Goal: Information Seeking & Learning: Learn about a topic

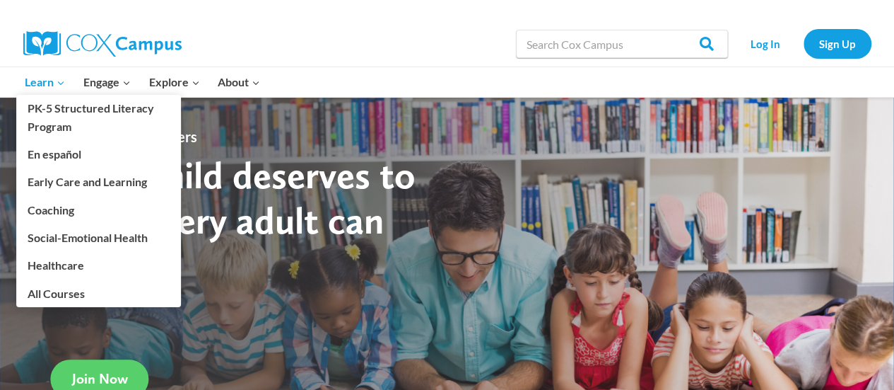
click at [54, 93] on link "Learn Expand" at bounding box center [45, 82] width 59 height 30
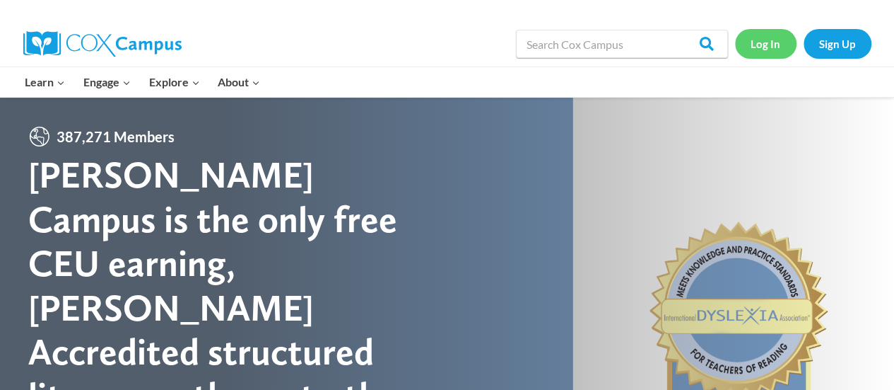
click at [778, 43] on link "Log In" at bounding box center [766, 43] width 62 height 29
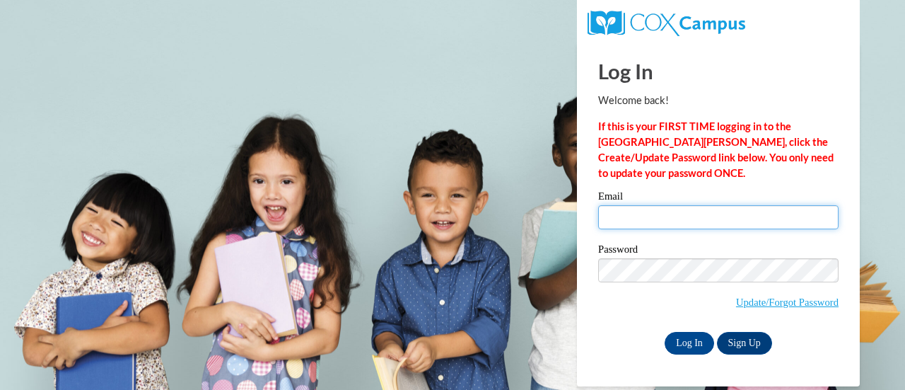
click at [714, 214] on input "Email" at bounding box center [718, 217] width 240 height 24
type input "jakobi.jones@gcpsk12.org"
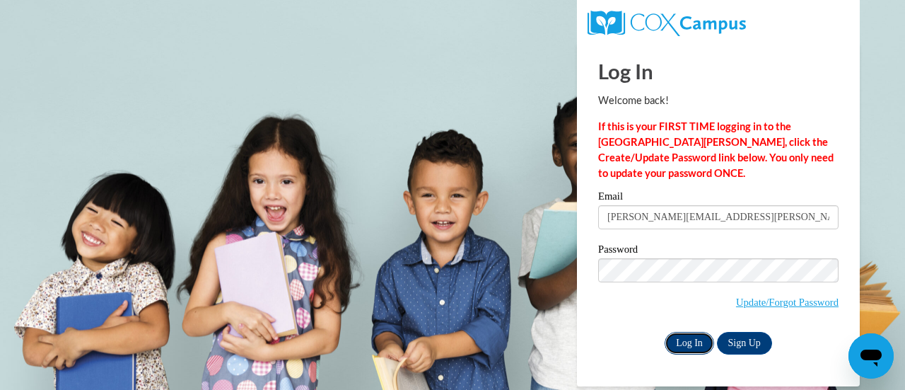
click at [691, 337] on input "Log In" at bounding box center [689, 343] width 49 height 23
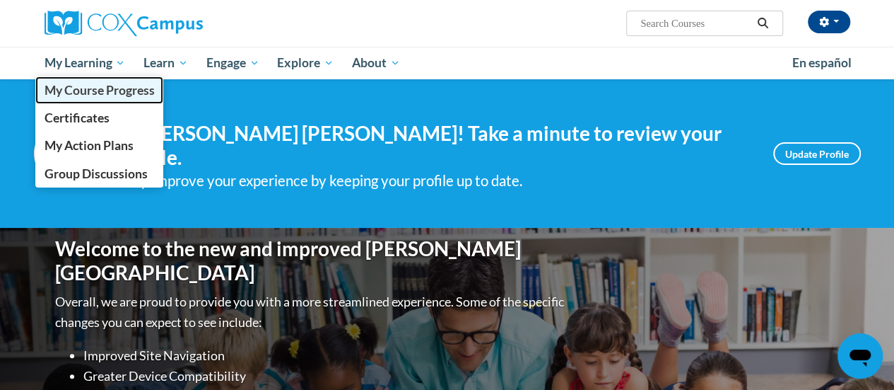
click at [100, 83] on span "My Course Progress" at bounding box center [99, 90] width 110 height 15
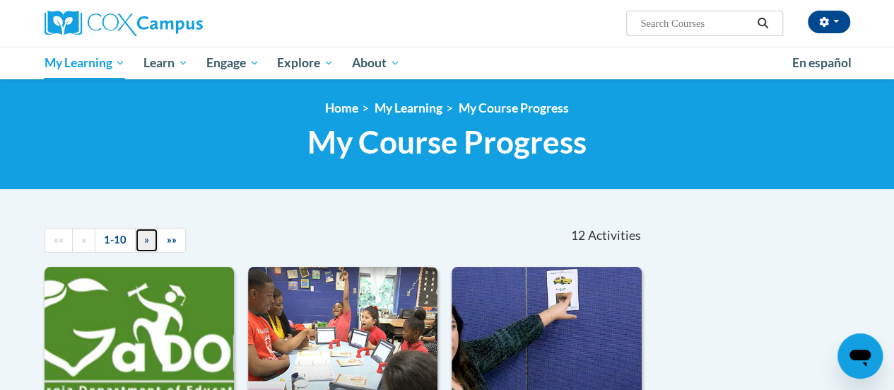
click at [145, 238] on span "»" at bounding box center [146, 239] width 5 height 12
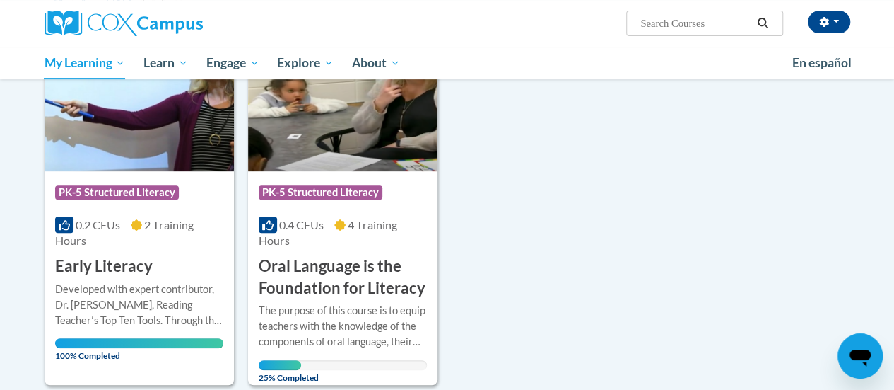
scroll to position [239, 0]
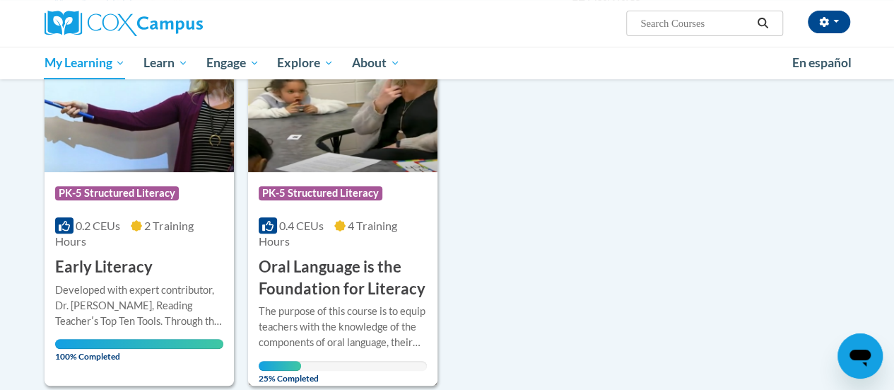
click at [332, 225] on div "0.4 CEUs 4 Training Hours" at bounding box center [343, 233] width 168 height 31
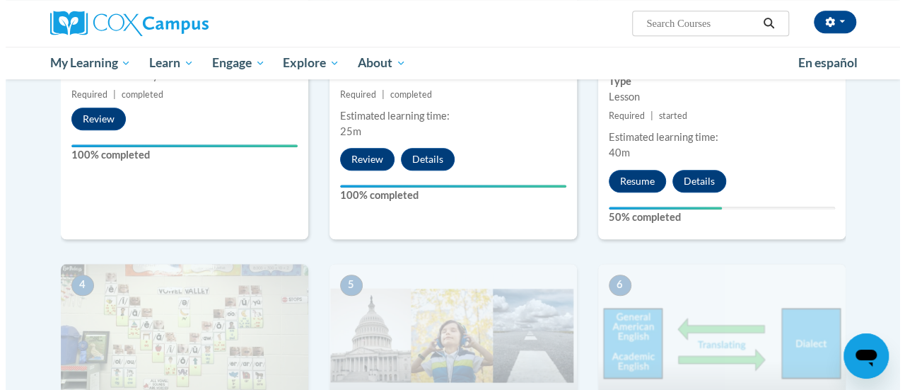
scroll to position [543, 0]
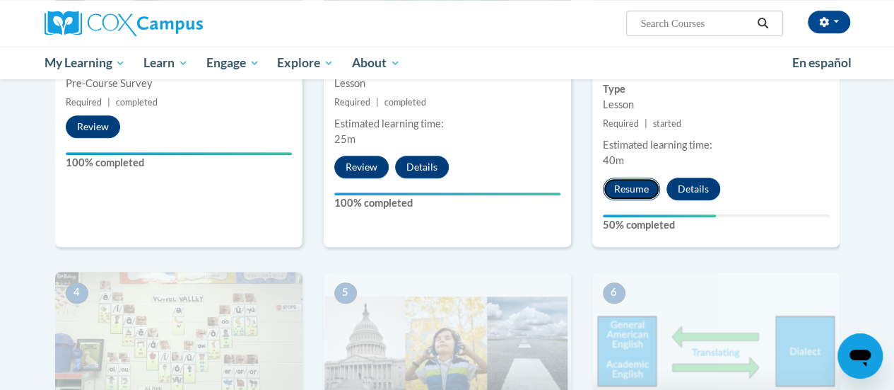
click at [637, 180] on button "Resume" at bounding box center [631, 188] width 57 height 23
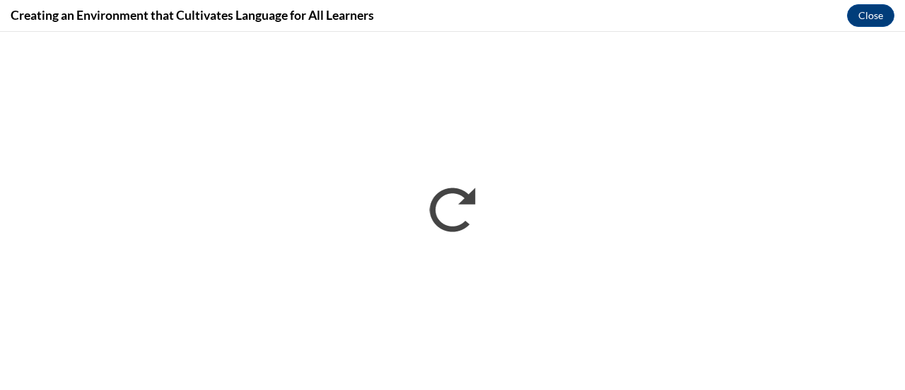
scroll to position [0, 0]
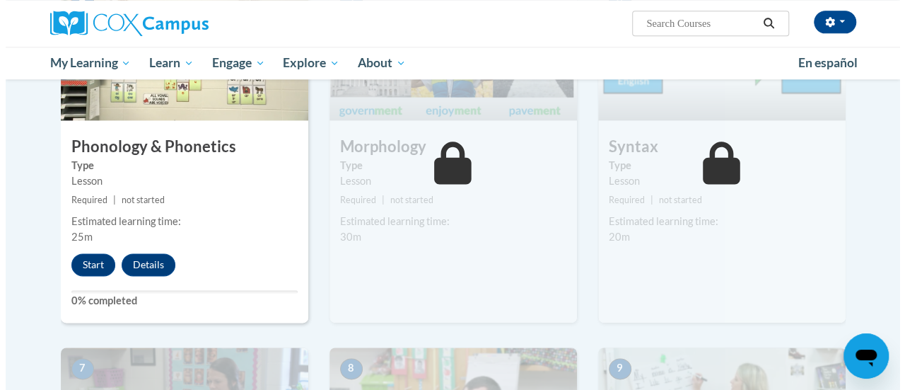
scroll to position [834, 0]
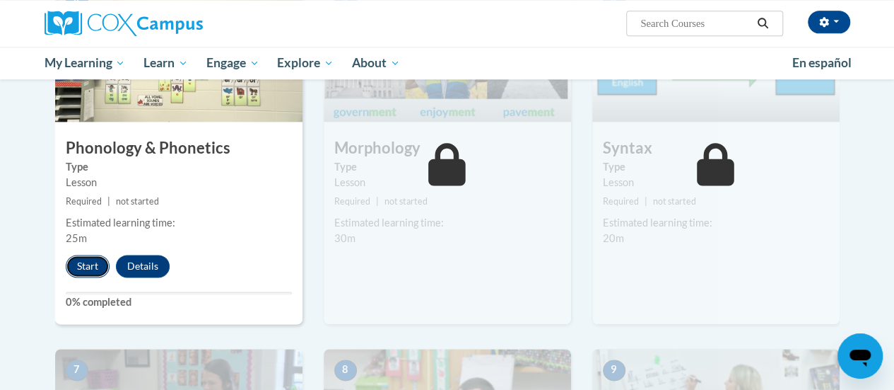
click at [95, 262] on button "Start" at bounding box center [88, 266] width 44 height 23
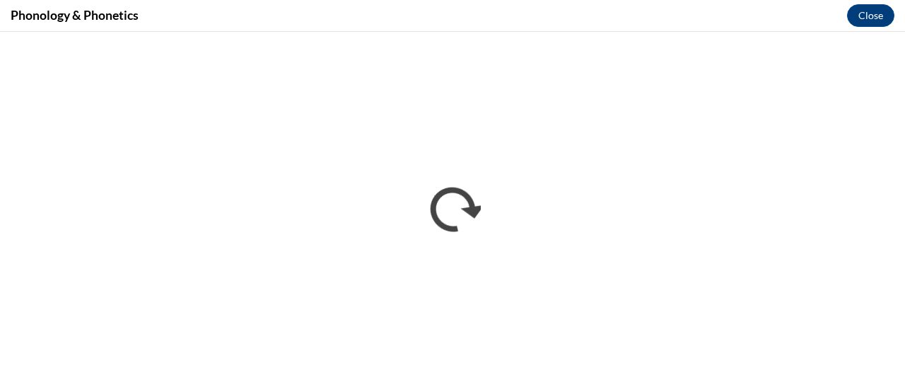
scroll to position [0, 0]
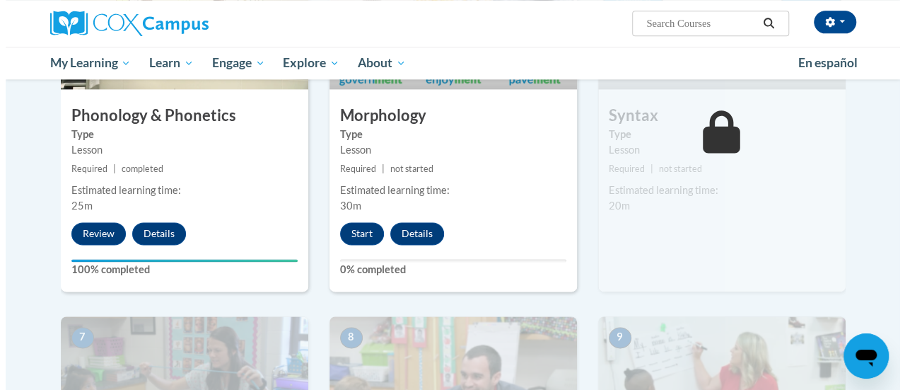
scroll to position [867, 0]
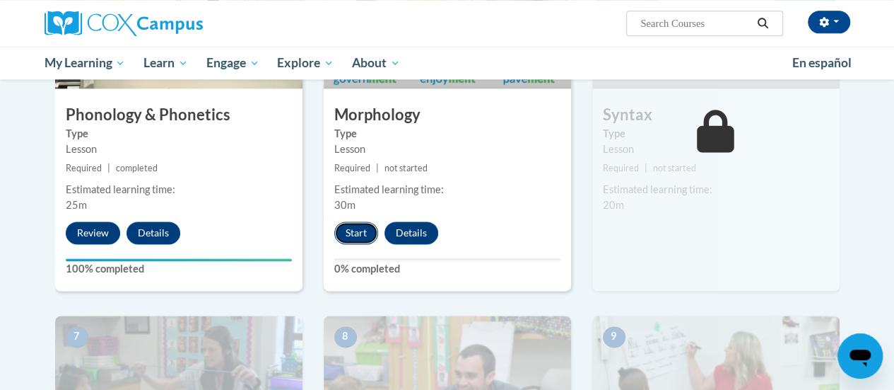
click at [348, 227] on button "Start" at bounding box center [356, 232] width 44 height 23
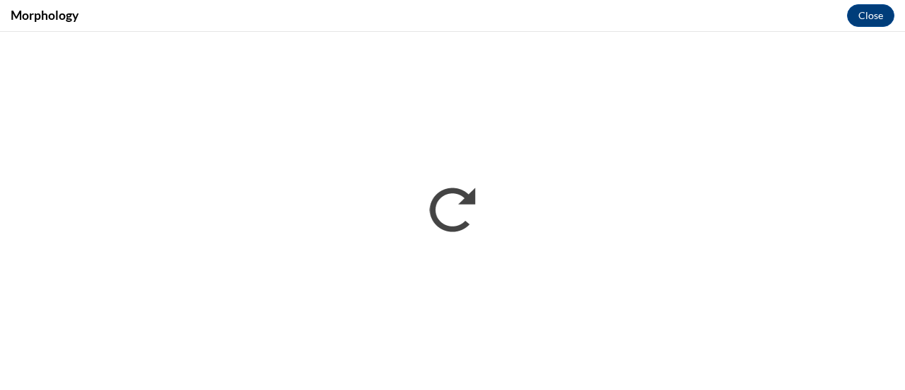
scroll to position [0, 0]
